Goal: Task Accomplishment & Management: Use online tool/utility

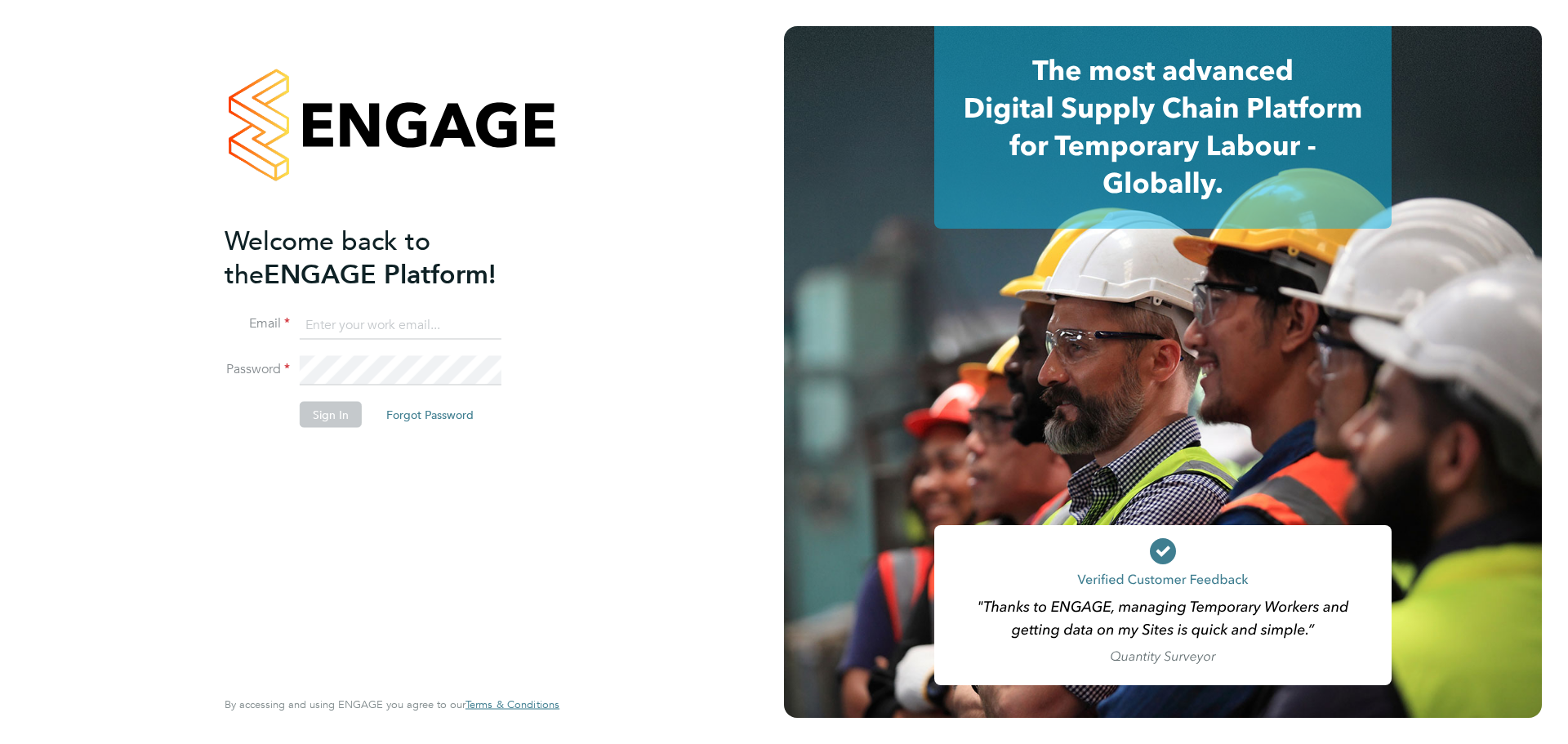
click at [398, 330] on input at bounding box center [400, 325] width 202 height 30
type input "seddon@psrsolutions.co.uk"
click at [334, 407] on button "Sign In" at bounding box center [330, 415] width 62 height 26
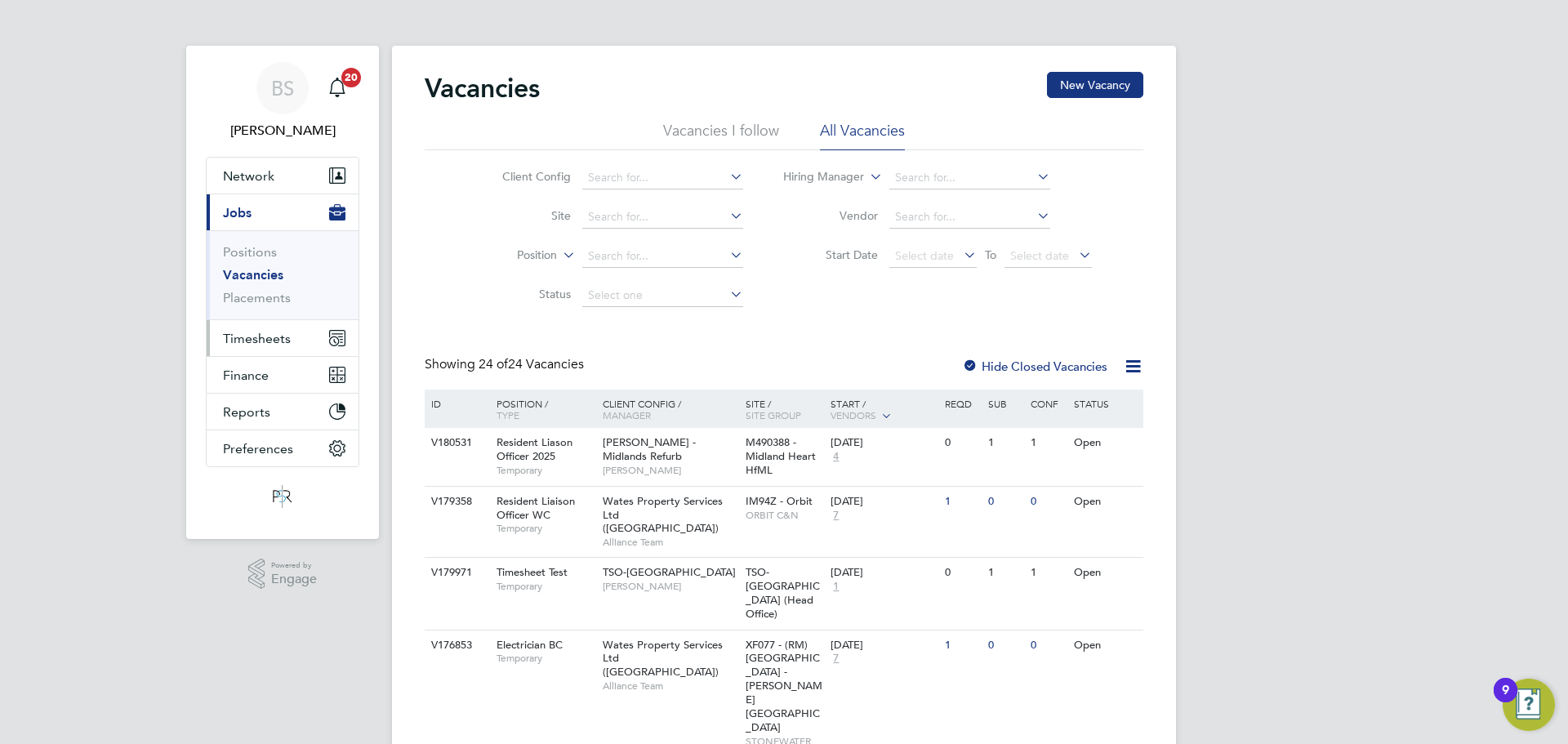
click at [277, 343] on span "Timesheets" at bounding box center [257, 338] width 68 height 16
click at [275, 338] on span "Timesheets" at bounding box center [257, 338] width 68 height 16
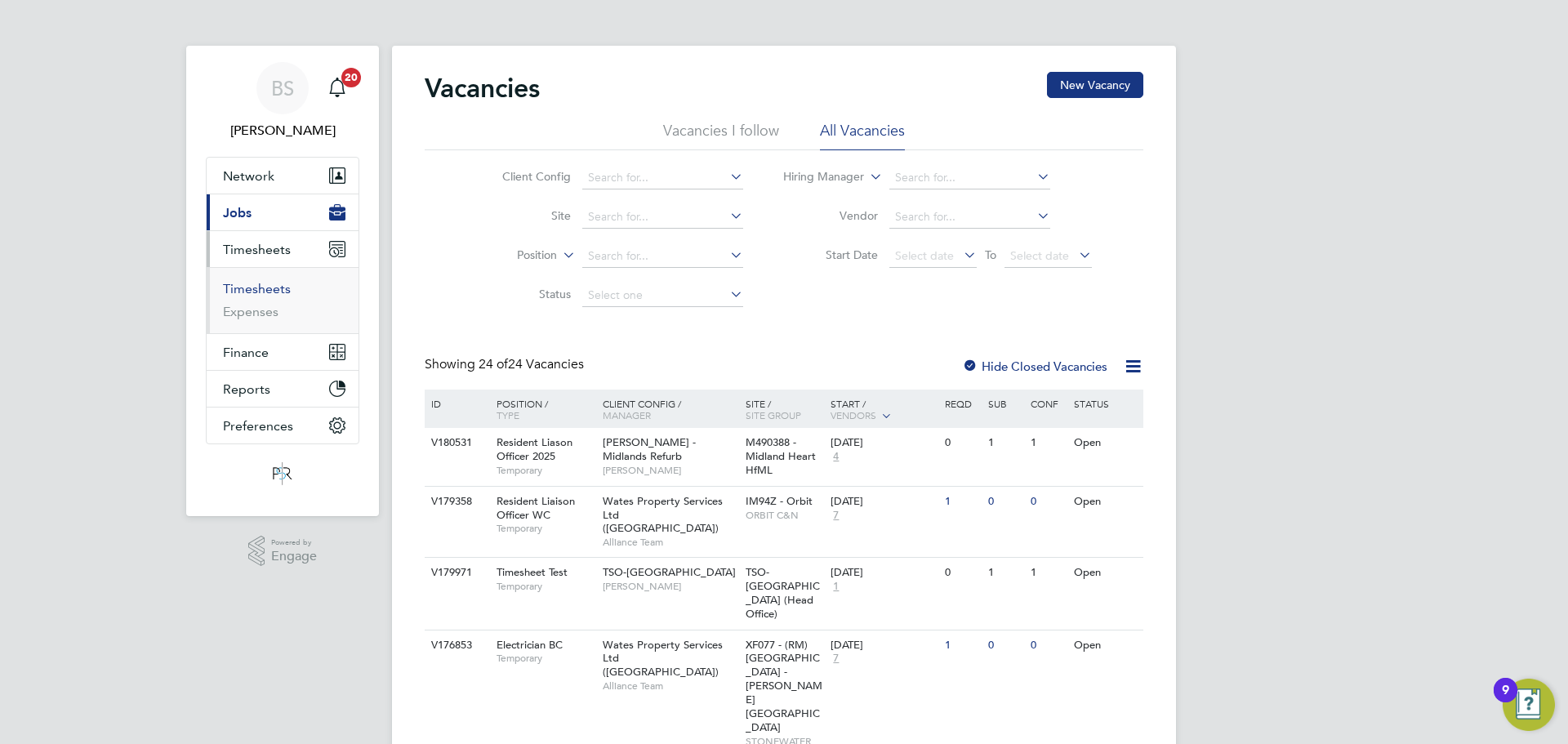
click at [261, 286] on link "Timesheets" at bounding box center [257, 289] width 68 height 16
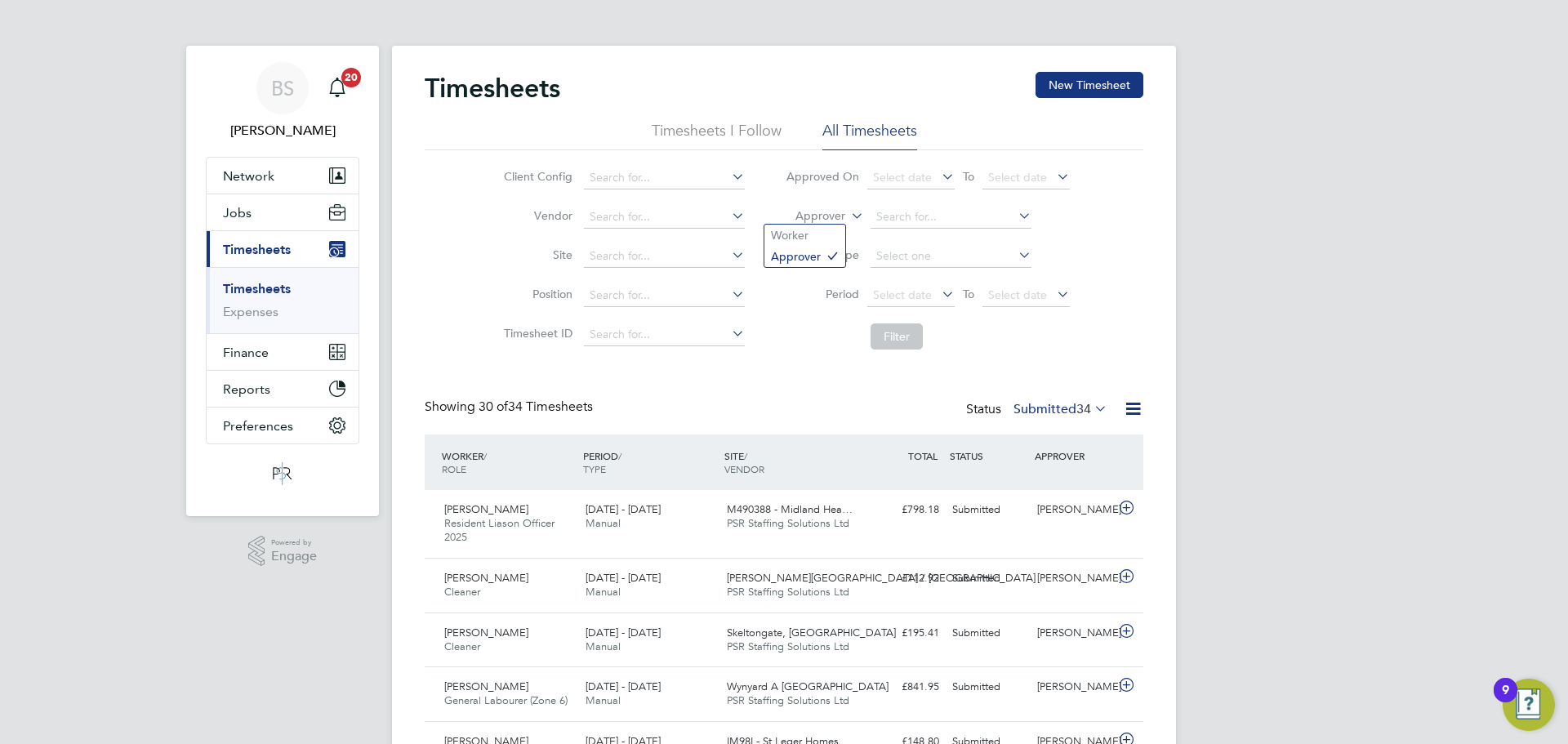
click at [848, 216] on icon at bounding box center [848, 212] width 0 height 15
click at [826, 243] on li "Worker" at bounding box center [805, 235] width 81 height 22
click at [904, 220] on input at bounding box center [951, 218] width 161 height 23
type input "[PERSON_NAME]"
click at [906, 227] on ul "[PERSON_NAME] wa" at bounding box center [950, 238] width 164 height 24
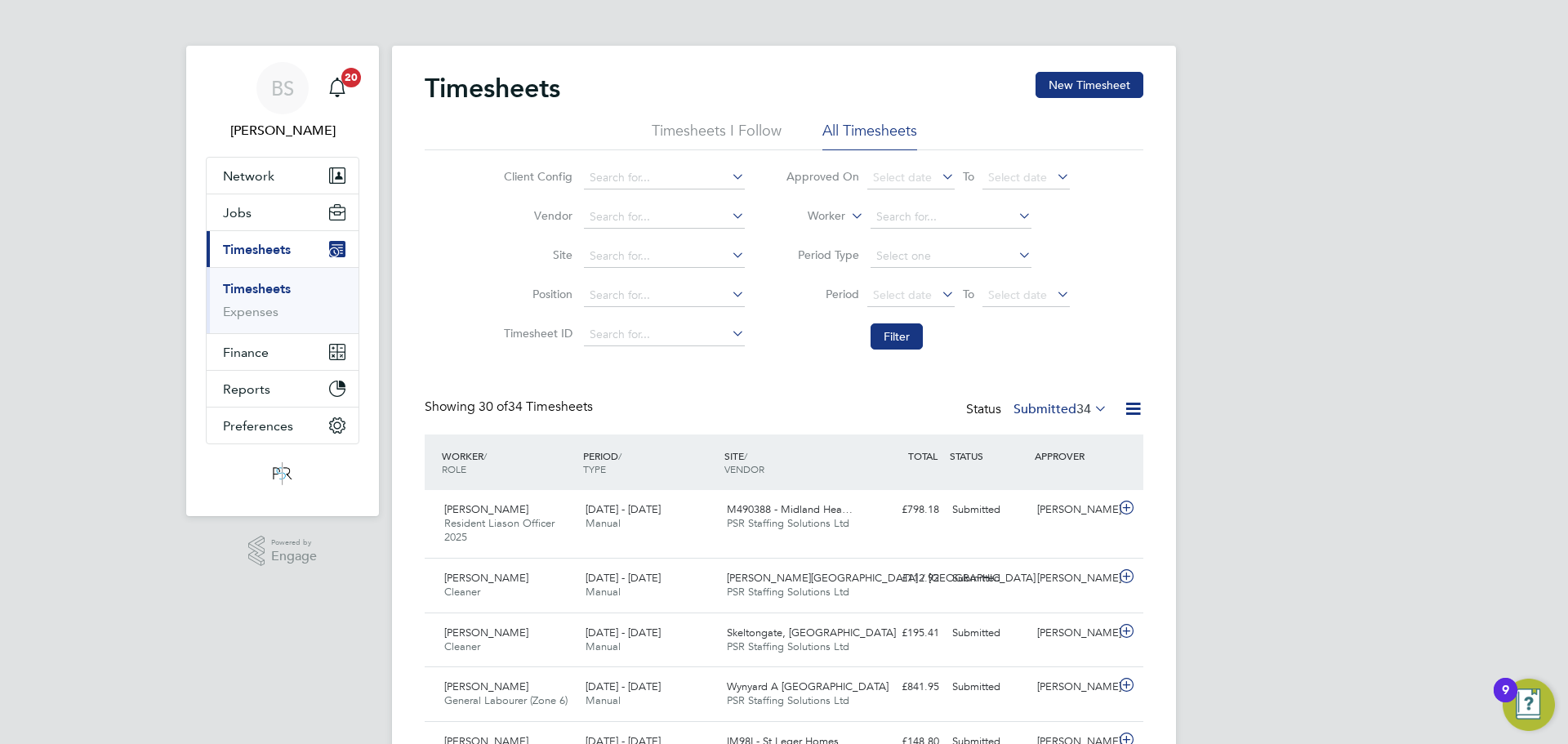
click at [908, 229] on li "Worker" at bounding box center [928, 217] width 325 height 39
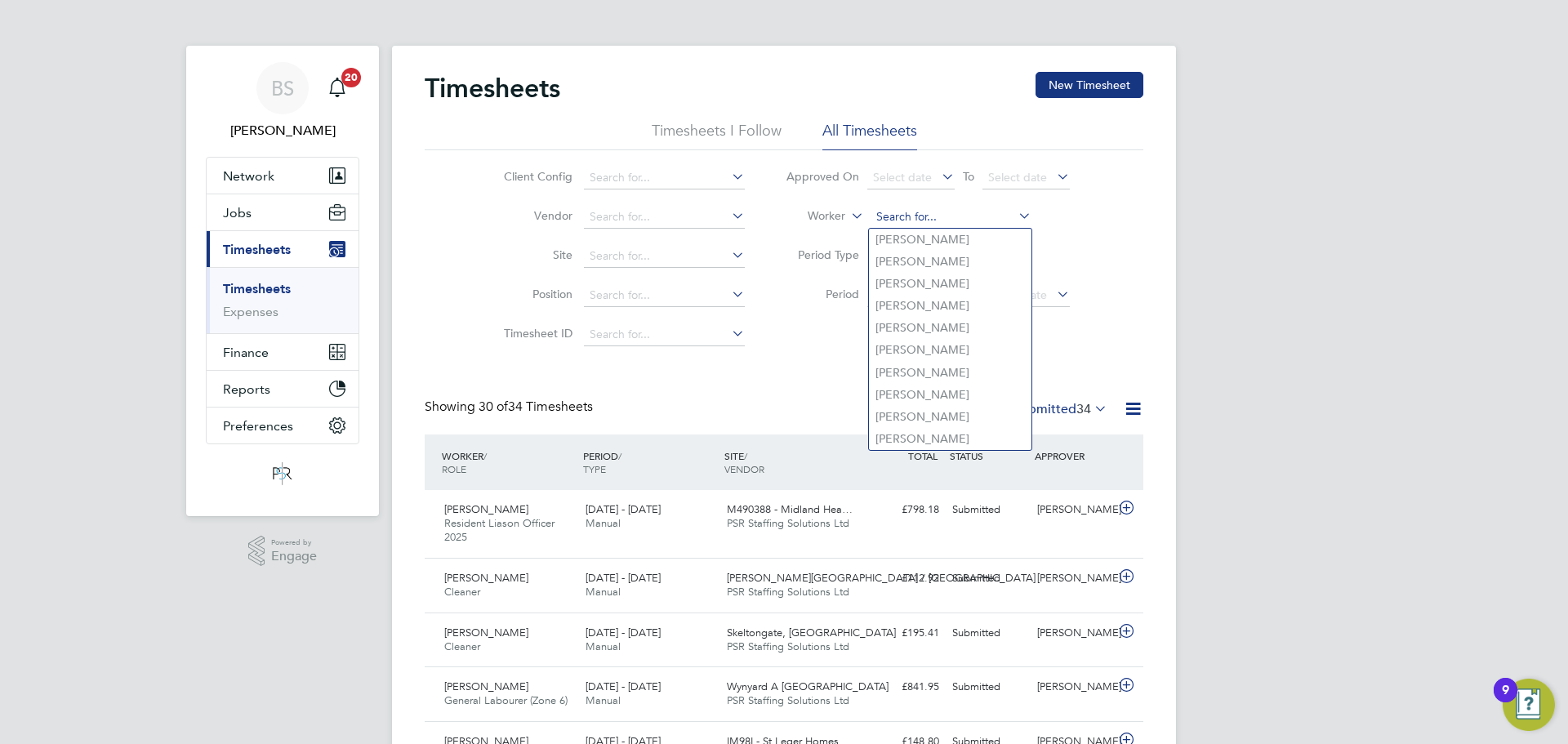
click at [923, 214] on input at bounding box center [951, 218] width 161 height 23
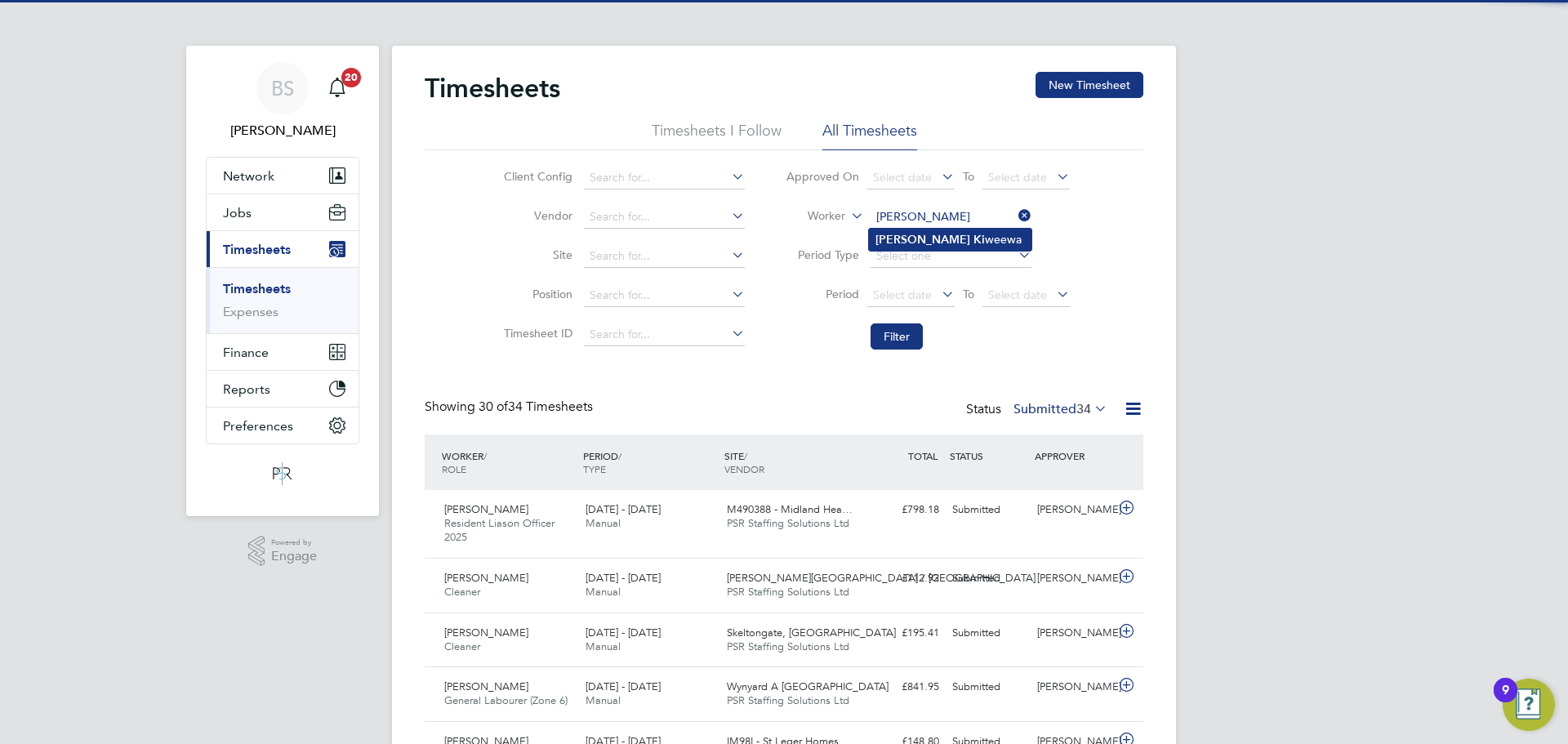
click at [961, 232] on li "[PERSON_NAME]" at bounding box center [950, 239] width 162 height 22
type input "[PERSON_NAME]"
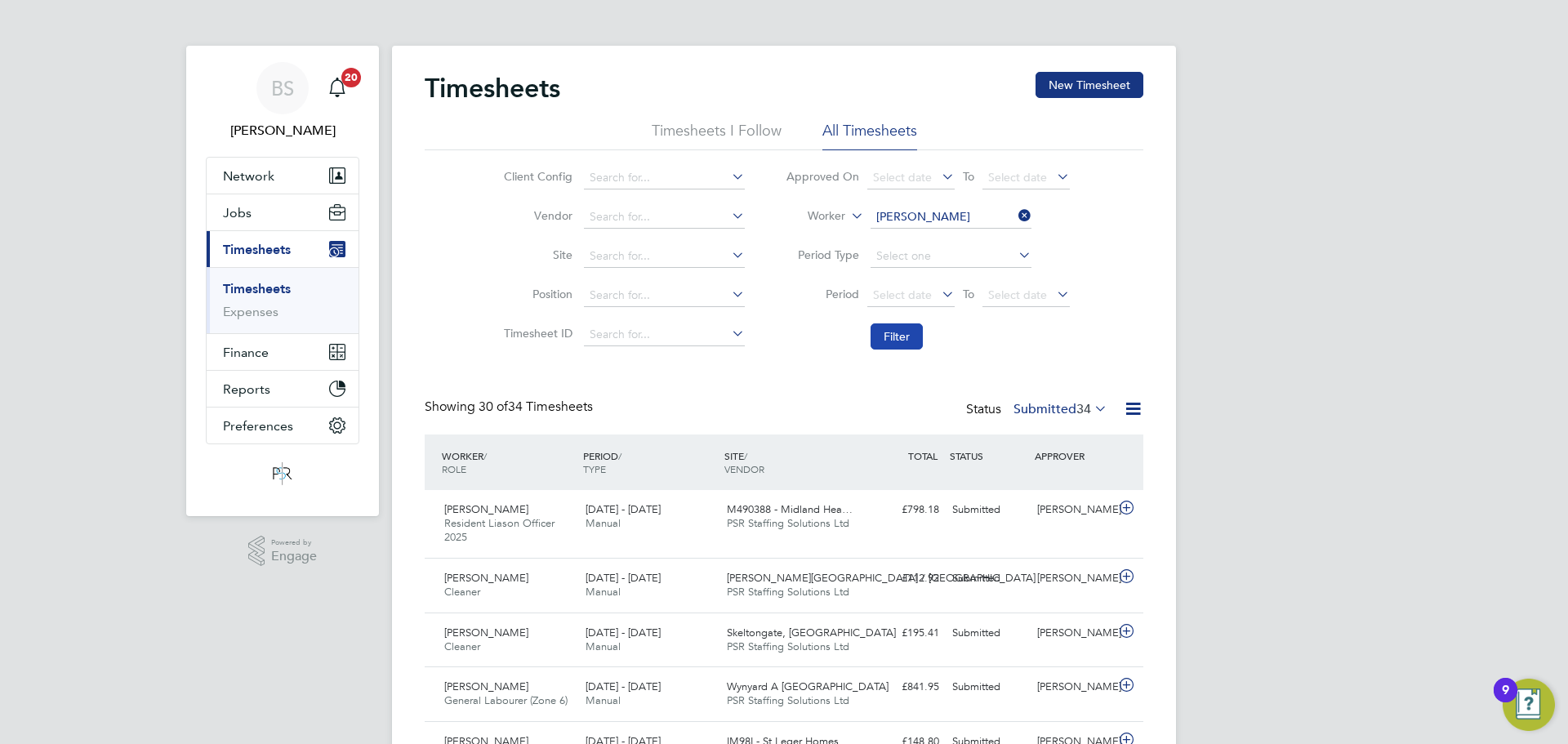
click at [905, 331] on button "Filter" at bounding box center [896, 337] width 52 height 26
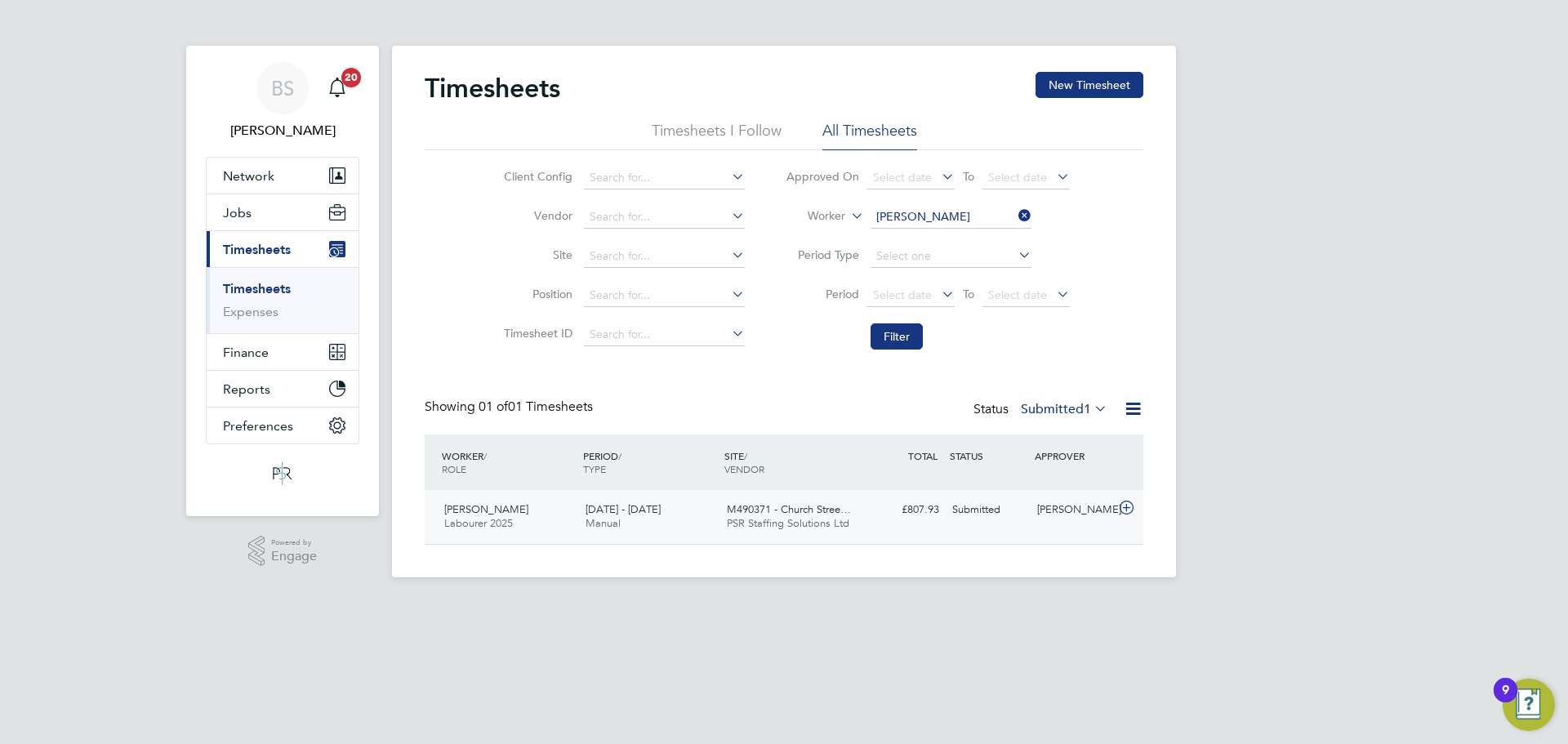
click at [957, 526] on div "[PERSON_NAME] Labourer 2025 [DATE] - [DATE] [DATE] - [DATE] Manual M490371 - Ch…" at bounding box center [784, 516] width 719 height 54
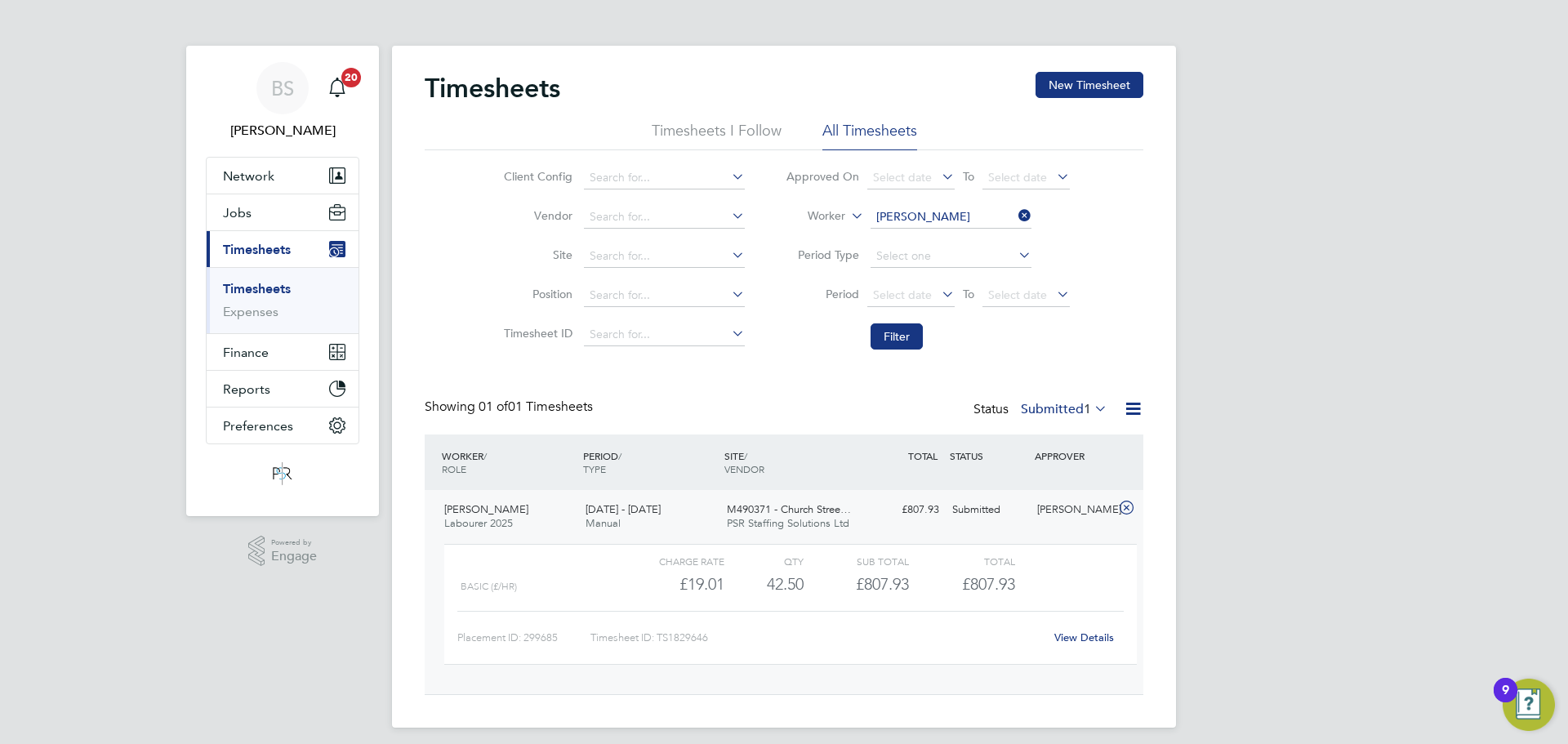
click at [1115, 639] on div "View Details" at bounding box center [1083, 638] width 80 height 26
click at [1105, 639] on link "View Details" at bounding box center [1084, 637] width 60 height 14
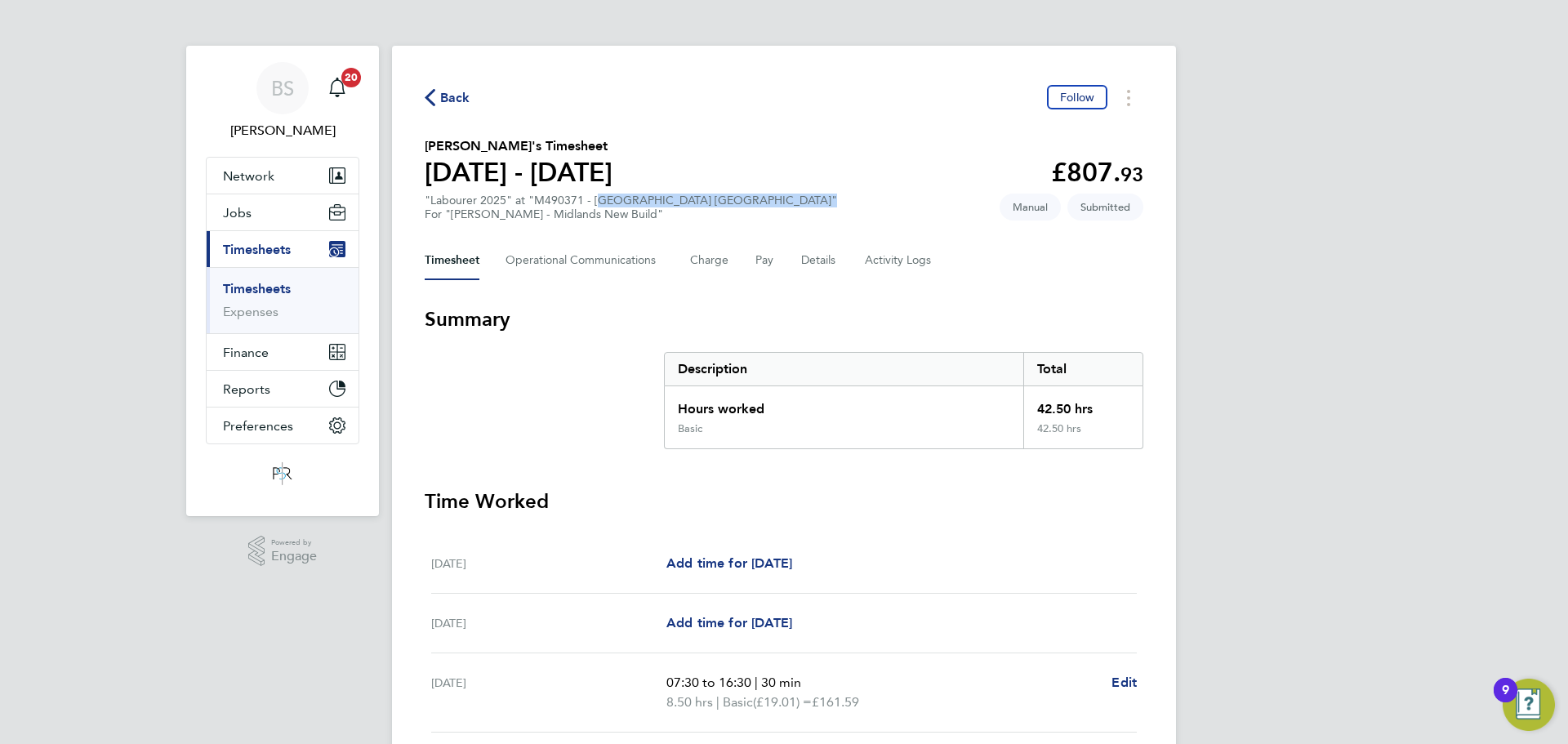
drag, startPoint x: 592, startPoint y: 199, endPoint x: 778, endPoint y: 199, distance: 186.0
click at [778, 199] on div ""Labourer 2025" at "M490371 - Church Street Taylors Lane Rugeley" For "Lovell -…" at bounding box center [631, 208] width 412 height 28
copy div "Church Street Taylors Lane Rugeley""
